Goal: Transaction & Acquisition: Purchase product/service

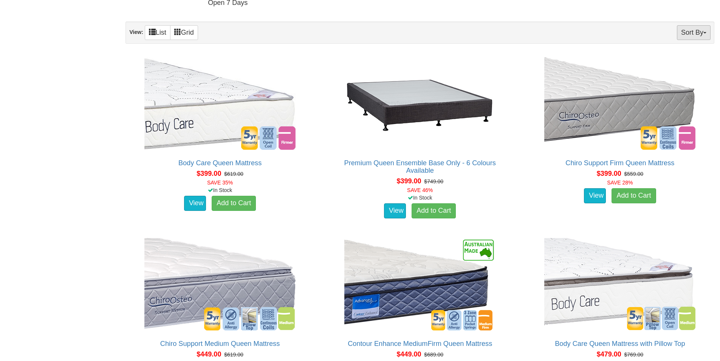
scroll to position [416, 0]
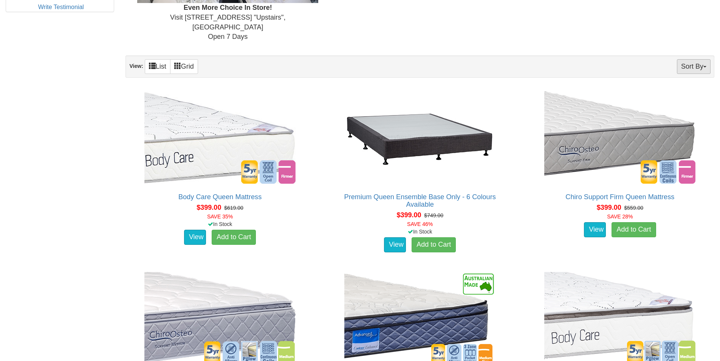
click at [691, 59] on button "Sort By" at bounding box center [694, 66] width 34 height 15
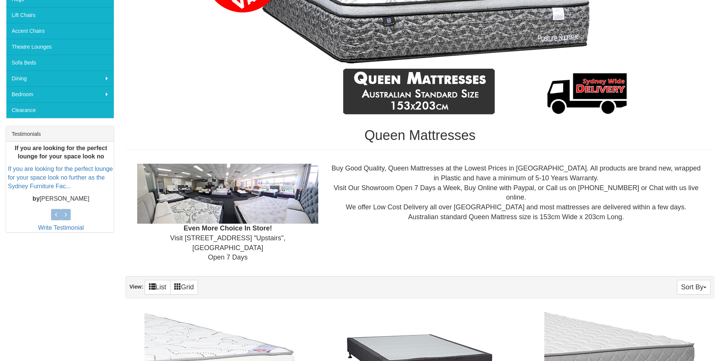
scroll to position [38, 0]
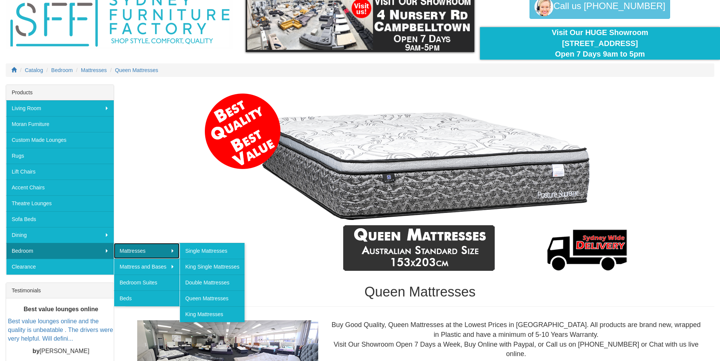
click at [134, 252] on link "Mattresses" at bounding box center [147, 251] width 66 height 16
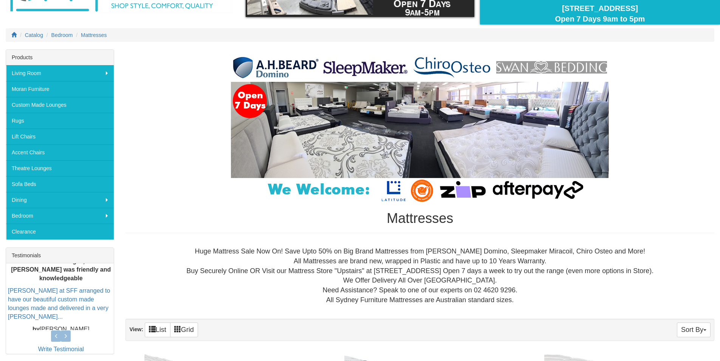
scroll to position [113, 0]
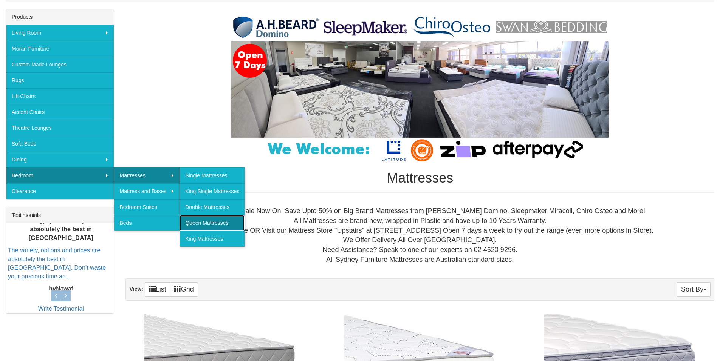
click at [207, 224] on link "Queen Mattresses" at bounding box center [211, 223] width 65 height 16
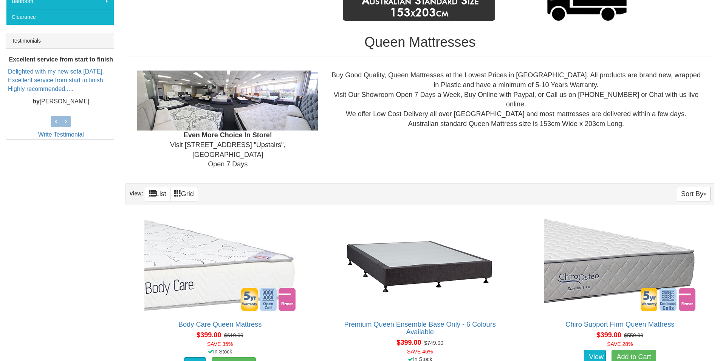
scroll to position [302, 0]
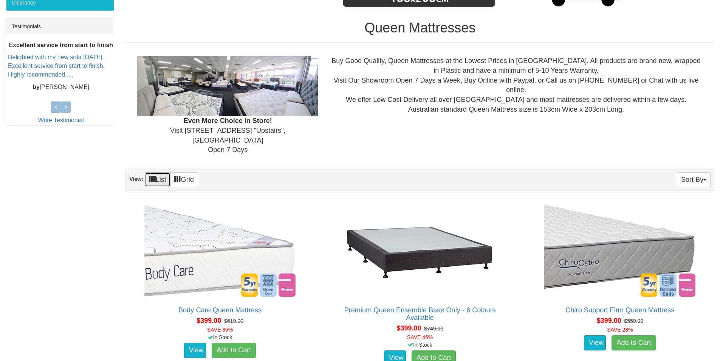
click at [168, 173] on link "List" at bounding box center [158, 180] width 26 height 15
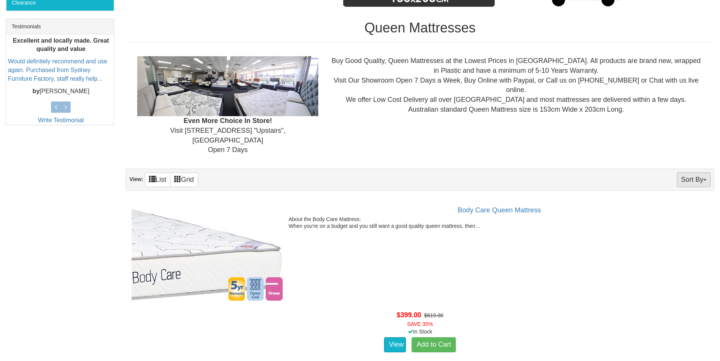
click at [695, 173] on button "Sort By" at bounding box center [694, 180] width 34 height 15
click at [679, 200] on link "Price+" at bounding box center [680, 205] width 60 height 10
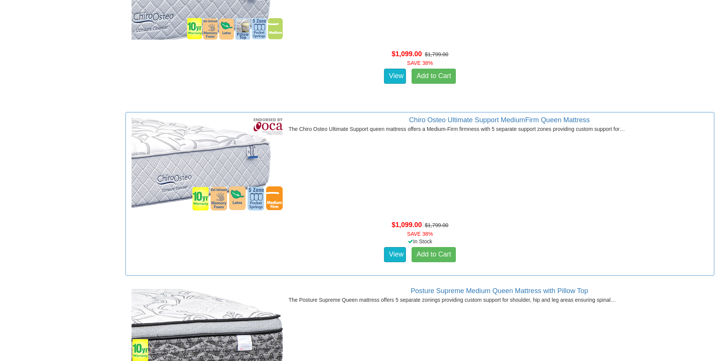
scroll to position [1435, 0]
